Goal: Check status

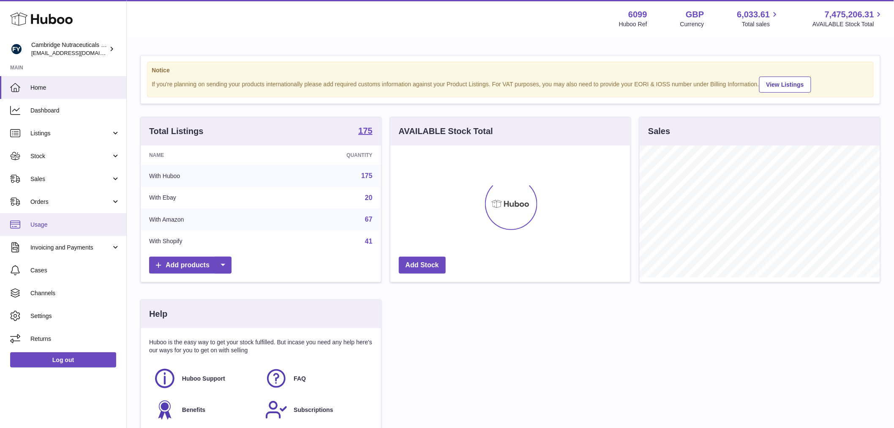
scroll to position [132, 240]
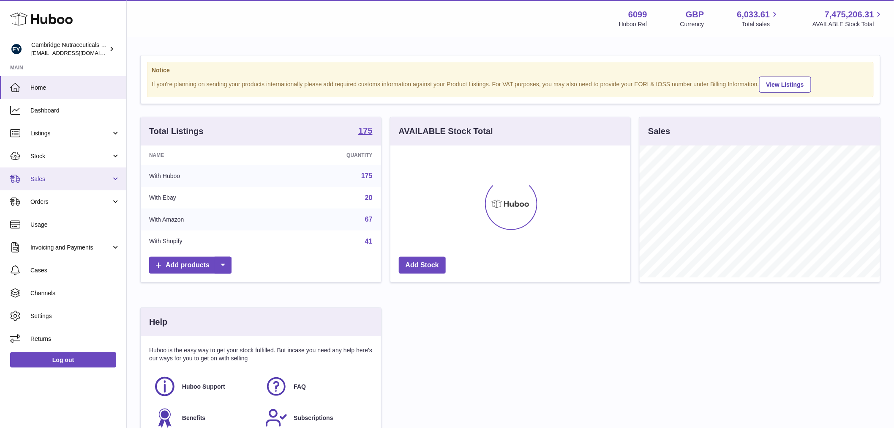
click at [56, 167] on ul "Home Dashboard Listings Not with Huboo Listings with Huboo Bundles Stock Stock …" at bounding box center [63, 213] width 126 height 274
click at [52, 175] on span "Sales" at bounding box center [70, 179] width 81 height 8
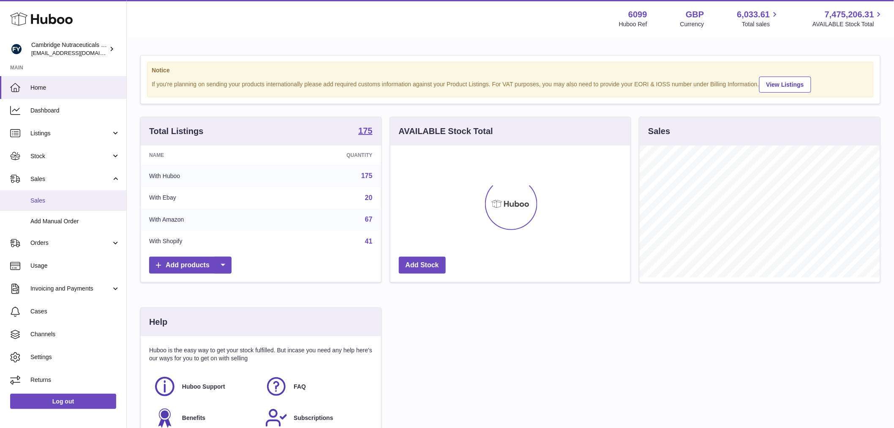
click at [46, 199] on span "Sales" at bounding box center [75, 201] width 90 height 8
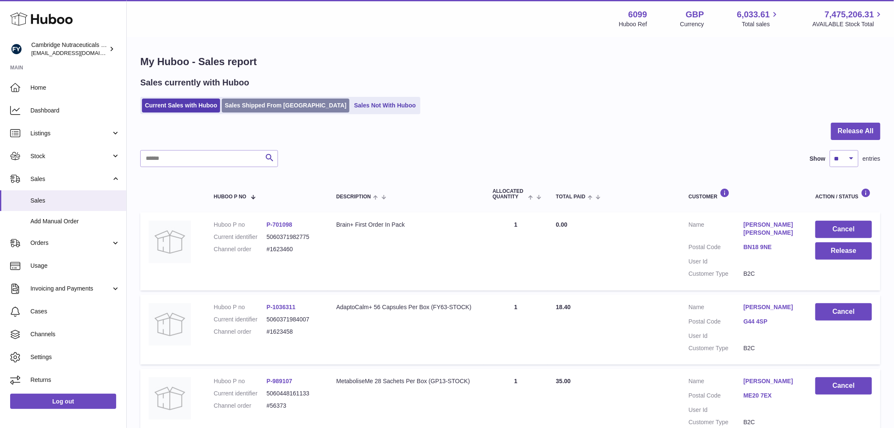
click at [239, 108] on link "Sales Shipped From [GEOGRAPHIC_DATA]" at bounding box center [286, 105] width 128 height 14
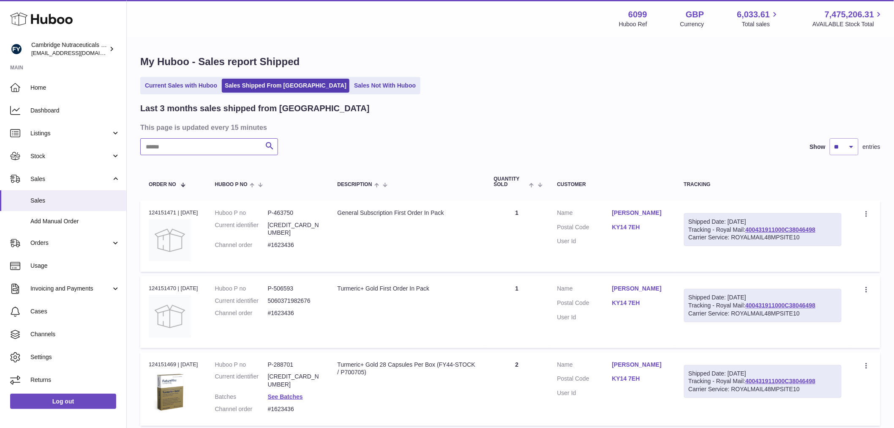
click at [168, 151] on input "text" at bounding box center [209, 146] width 138 height 17
paste input "**********"
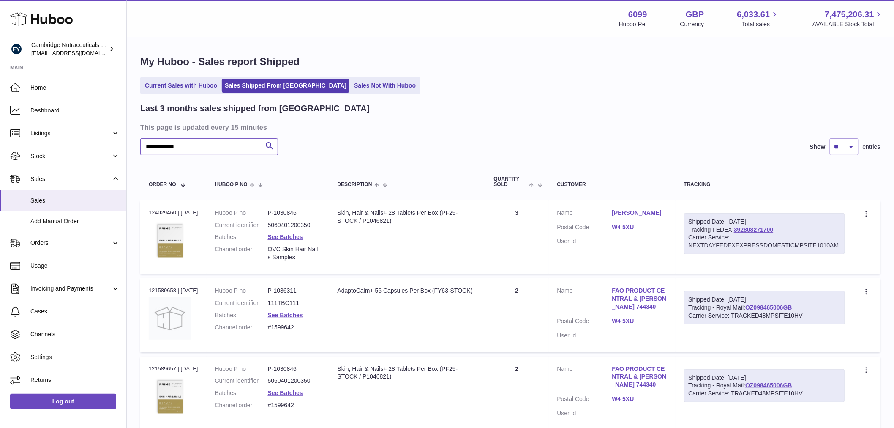
type input "**********"
drag, startPoint x: 781, startPoint y: 227, endPoint x: 689, endPoint y: 229, distance: 91.3
click at [689, 229] on div "Shipped Date: 3rd Sep 2025 Tracking FEDEX: 392808271700 Carrier Service: NEXTDA…" at bounding box center [764, 233] width 161 height 41
copy div "Tracking FEDEX: 392808271700"
